Goal: Find specific page/section: Find specific page/section

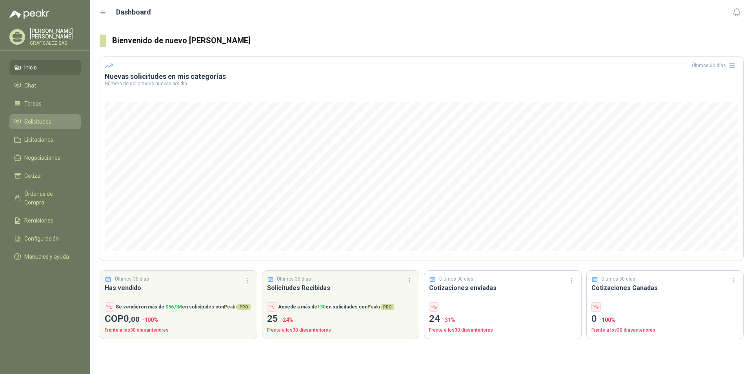
click at [49, 124] on span "Solicitudes" at bounding box center [37, 121] width 27 height 9
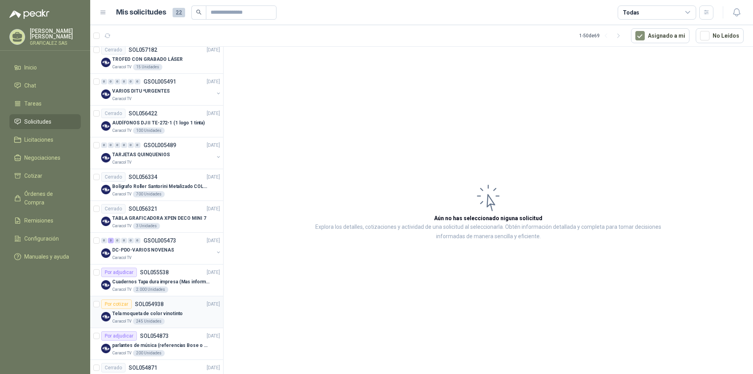
scroll to position [275, 0]
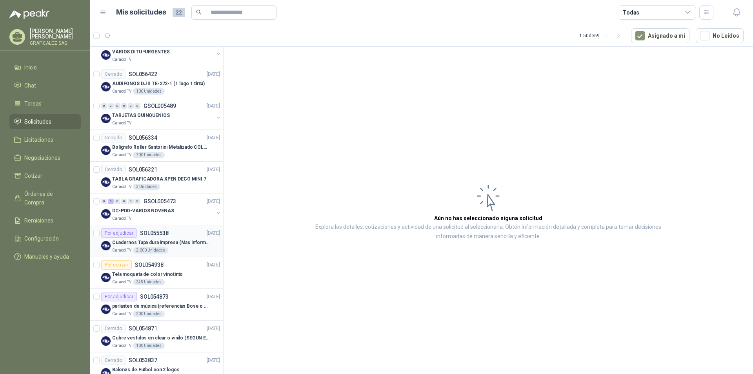
click at [180, 251] on div "Caracol TV 2.000 Unidades" at bounding box center [166, 250] width 108 height 6
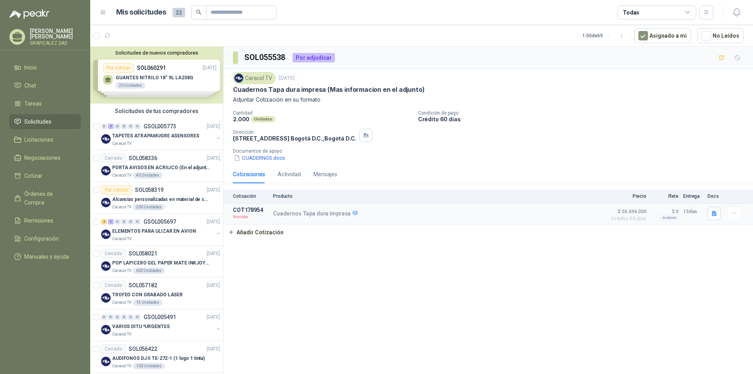
click at [179, 83] on div "Solicitudes de nuevos compradores Por cotizar SOL060291 [DATE] GUANTES NITRILO …" at bounding box center [156, 75] width 133 height 57
